Goal: Check status: Check status

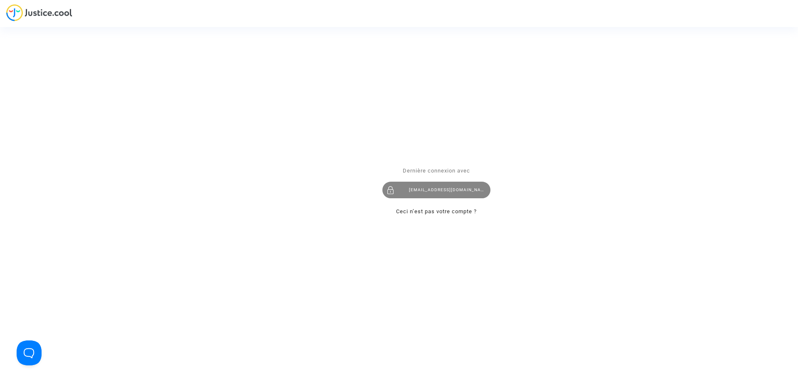
click at [453, 187] on div "[EMAIL_ADDRESS][DOMAIN_NAME]" at bounding box center [436, 190] width 108 height 17
click at [453, 187] on div "Dernière connexion avec [EMAIL_ADDRESS][DOMAIN_NAME] Ceci n’est pas votre compt…" at bounding box center [436, 191] width 125 height 67
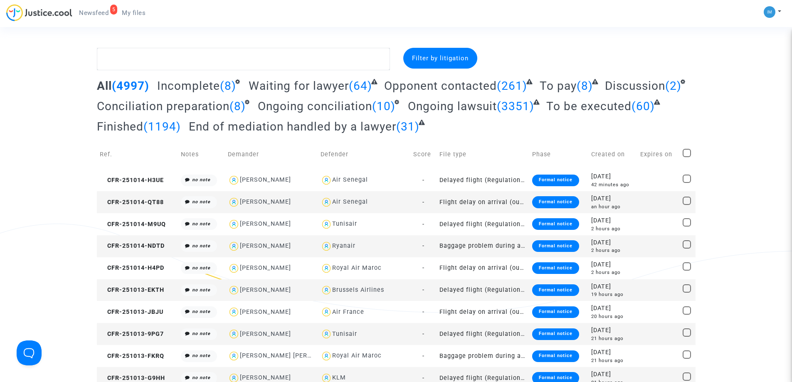
click at [612, 106] on span "To be executed" at bounding box center [588, 106] width 85 height 14
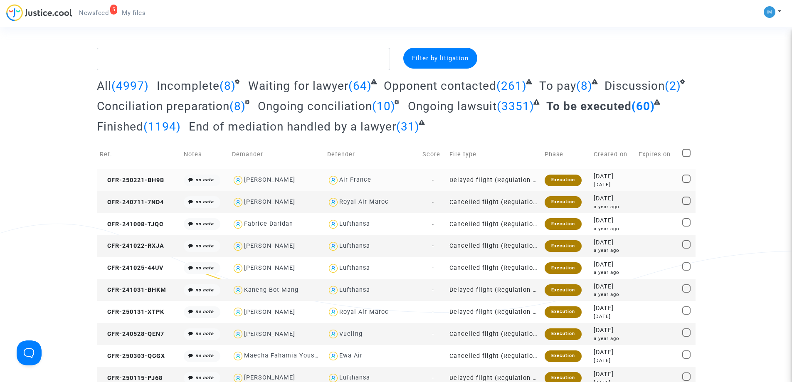
click at [548, 178] on div "Execution" at bounding box center [563, 181] width 37 height 12
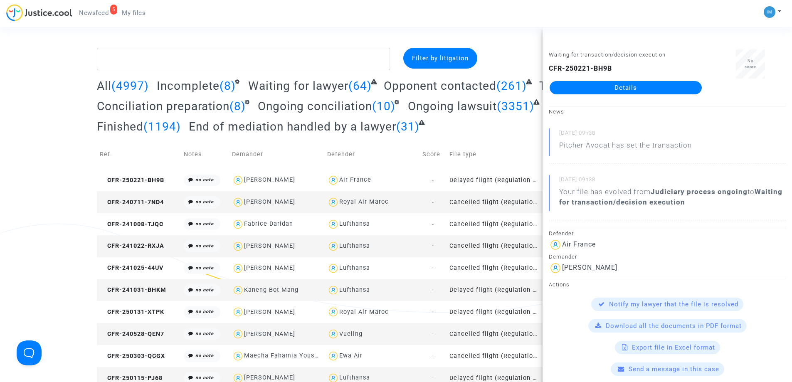
click at [625, 88] on link "Details" at bounding box center [626, 87] width 152 height 13
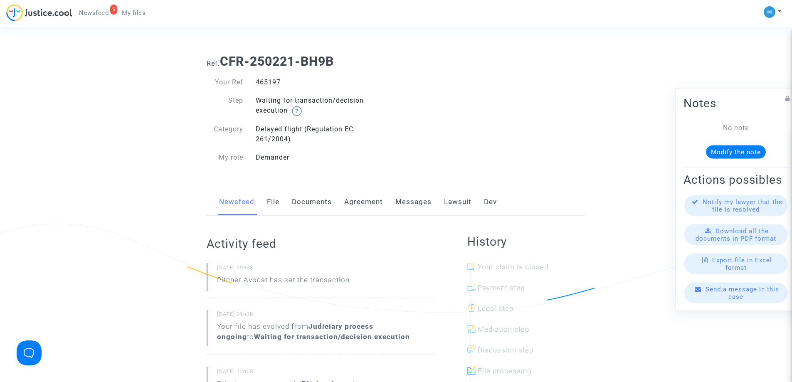
click at [463, 200] on link "Lawsuit" at bounding box center [457, 201] width 27 height 27
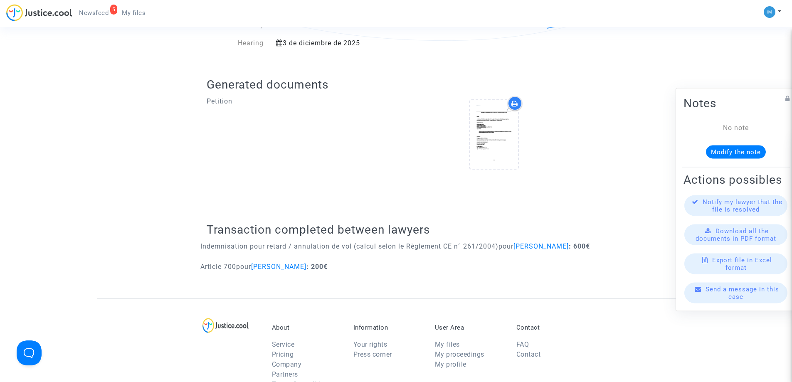
scroll to position [274, 0]
